Goal: Information Seeking & Learning: Learn about a topic

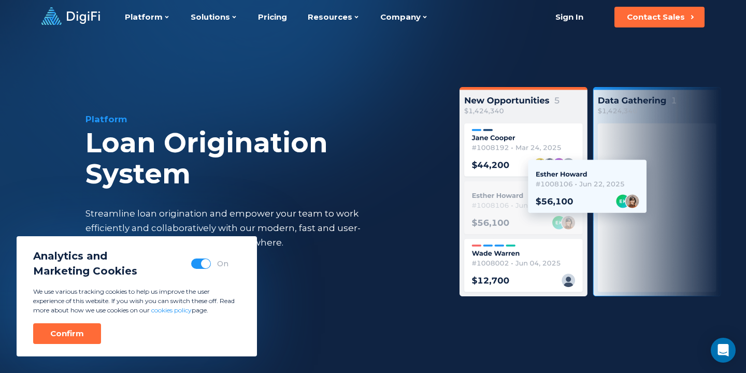
click at [84, 319] on div "Analytics and Marketing Cookies On We use various tracking cookies to help us i…" at bounding box center [137, 296] width 240 height 120
click at [83, 324] on button "Confirm" at bounding box center [67, 333] width 68 height 21
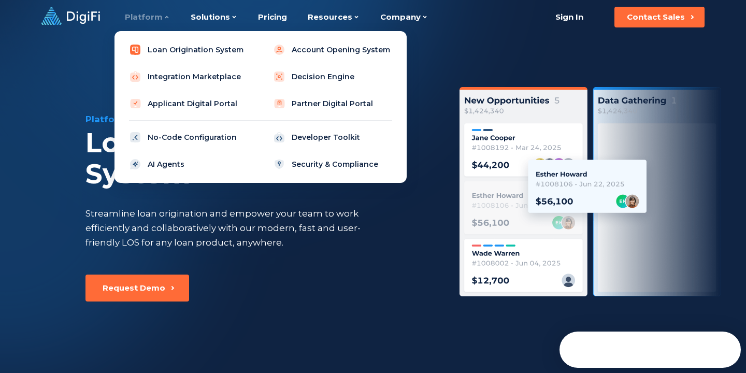
click at [169, 50] on link "Loan Origination System" at bounding box center [189, 49] width 132 height 21
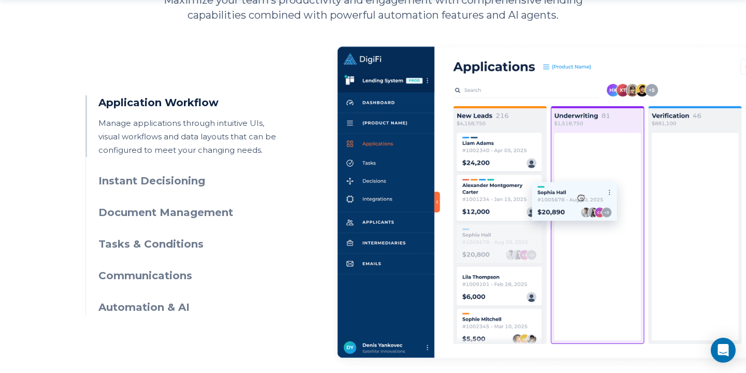
scroll to position [506, 0]
click at [163, 184] on h3 "Instant Decisioning" at bounding box center [192, 180] width 188 height 15
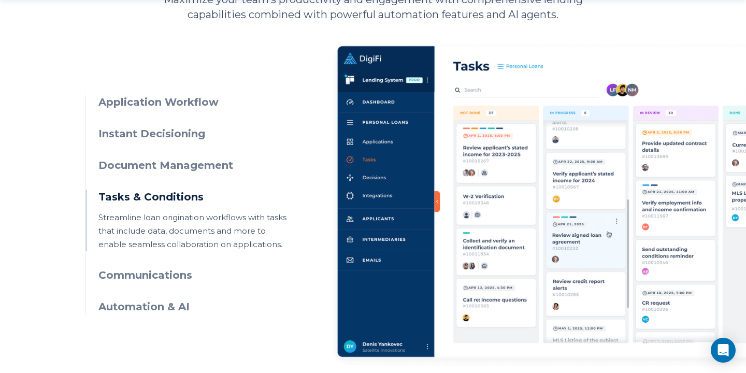
click at [147, 275] on h3 "Communications" at bounding box center [192, 275] width 188 height 15
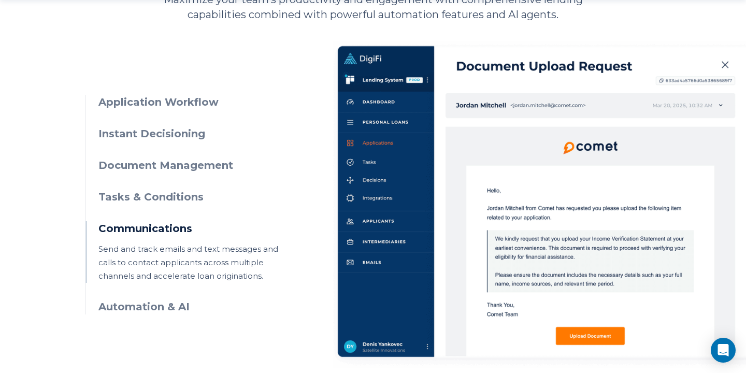
click at [146, 303] on h3 "Automation & AI" at bounding box center [192, 306] width 188 height 15
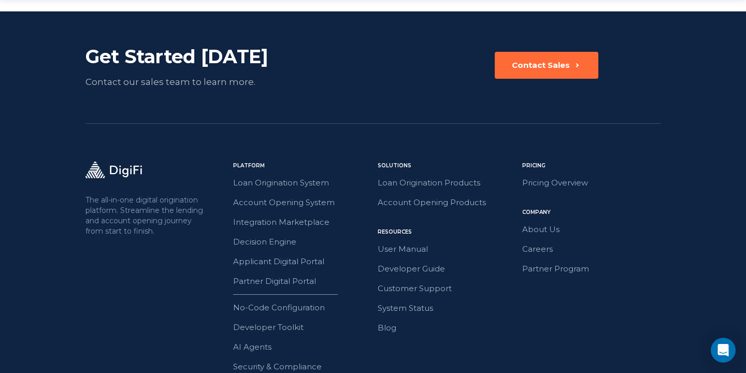
scroll to position [2447, 0]
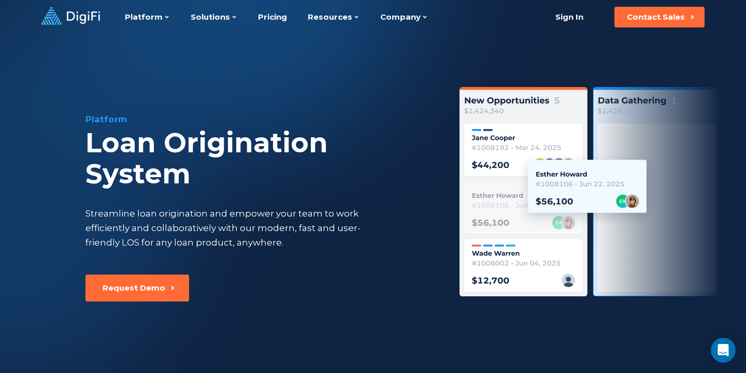
click at [287, 20] on div "Platform Platform Loan Origination System Account Opening System Integration Ma…" at bounding box center [276, 17] width 303 height 34
click at [278, 20] on link "Pricing" at bounding box center [272, 17] width 29 height 34
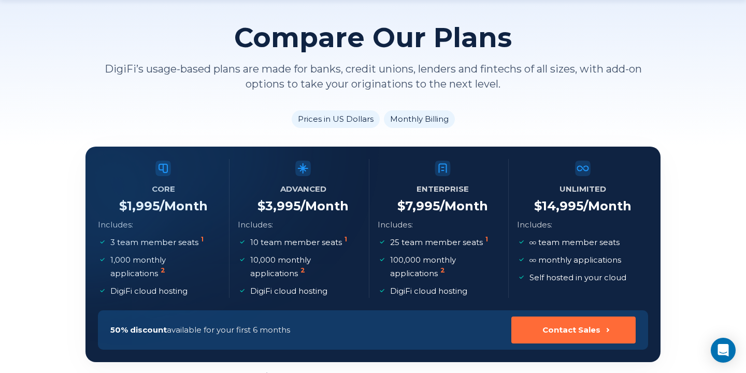
scroll to position [72, 0]
